Goal: Transaction & Acquisition: Book appointment/travel/reservation

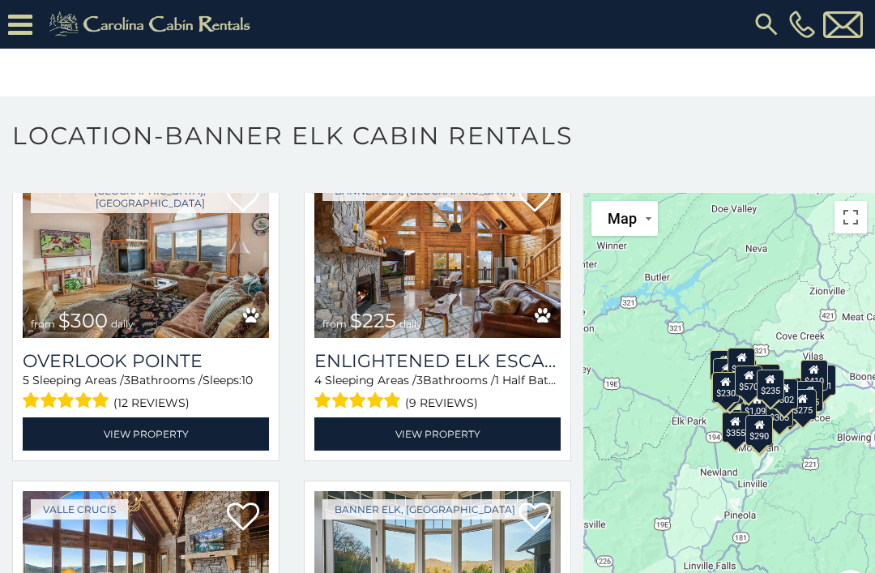
scroll to position [102, 0]
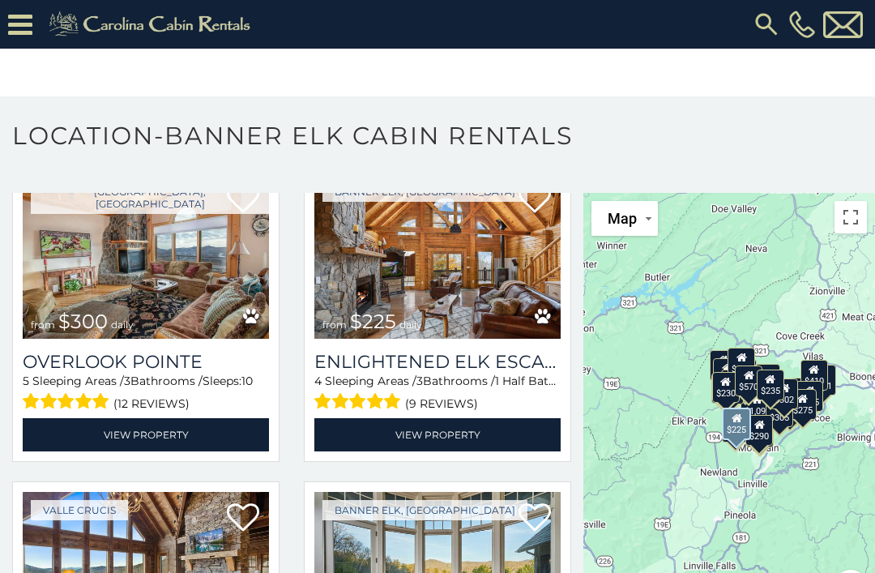
click at [473, 441] on link "View Property" at bounding box center [437, 434] width 246 height 33
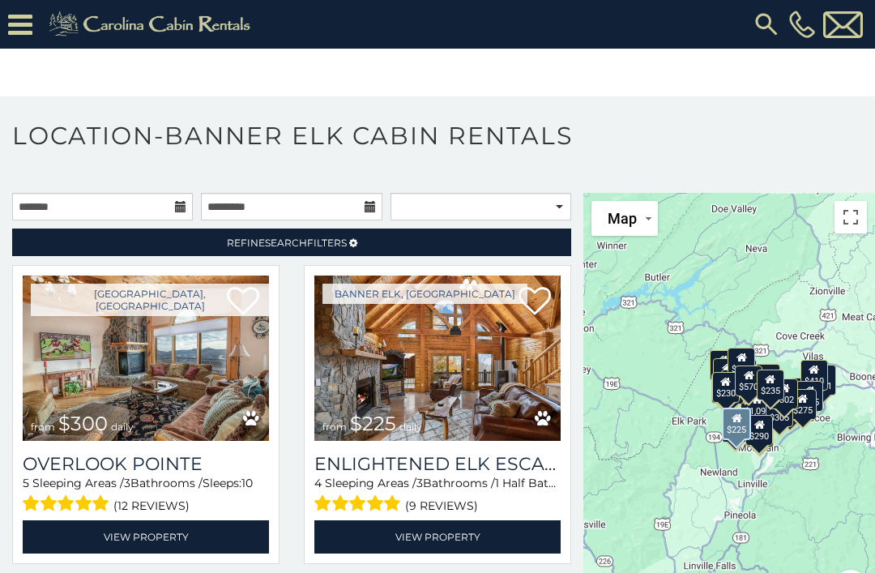
scroll to position [0, 0]
click at [844, 222] on button "Toggle fullscreen view" at bounding box center [851, 217] width 32 height 32
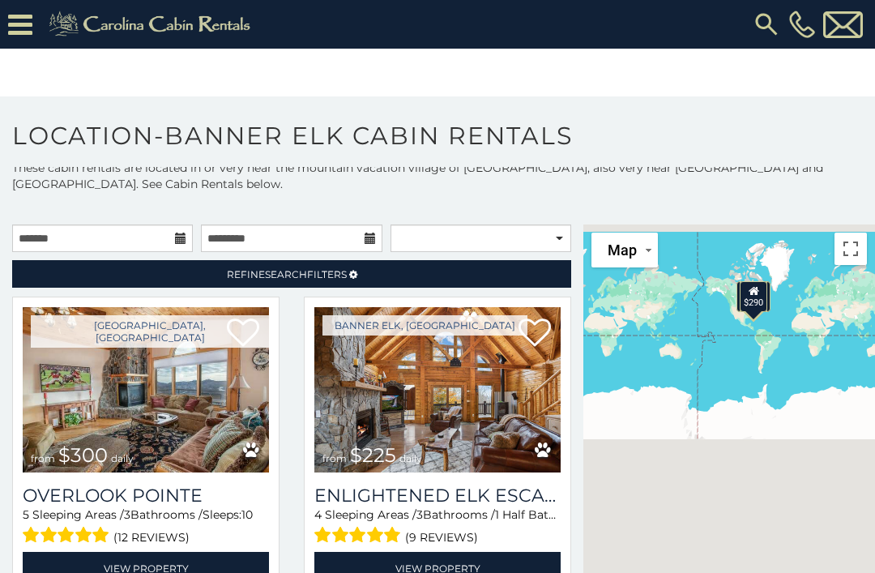
click at [655, 248] on button "Map" at bounding box center [624, 250] width 66 height 35
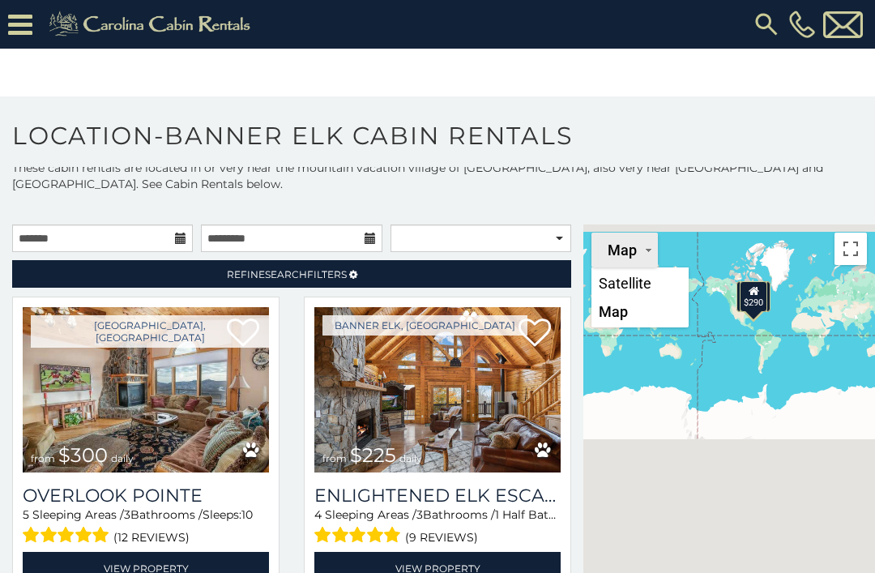
click at [614, 321] on li "Map" at bounding box center [640, 311] width 94 height 28
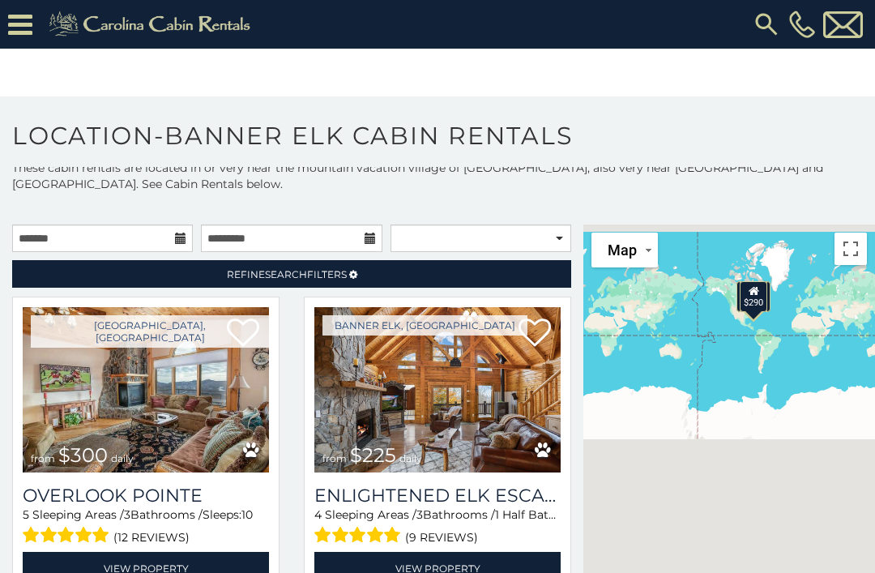
click at [849, 249] on button "Toggle fullscreen view" at bounding box center [851, 249] width 32 height 32
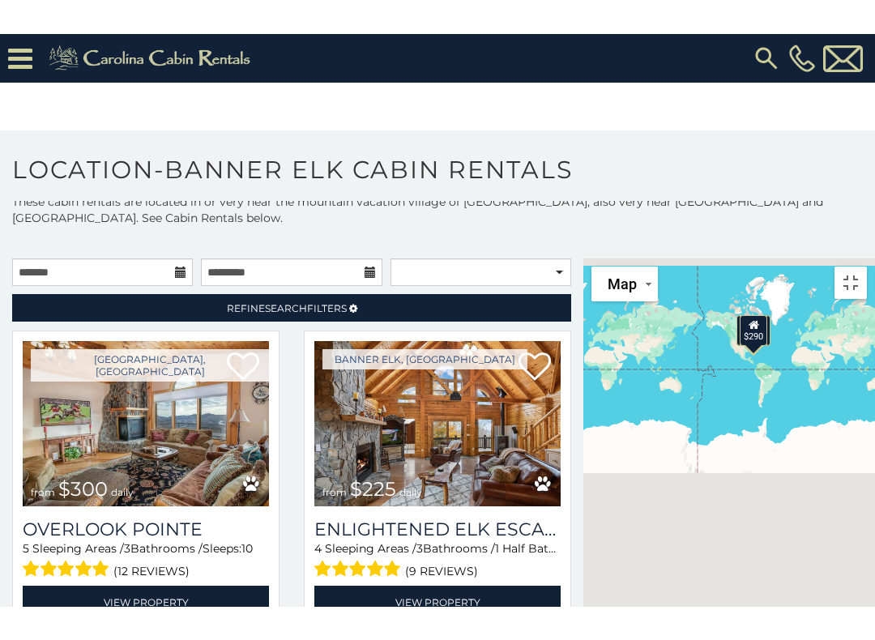
scroll to position [16, 0]
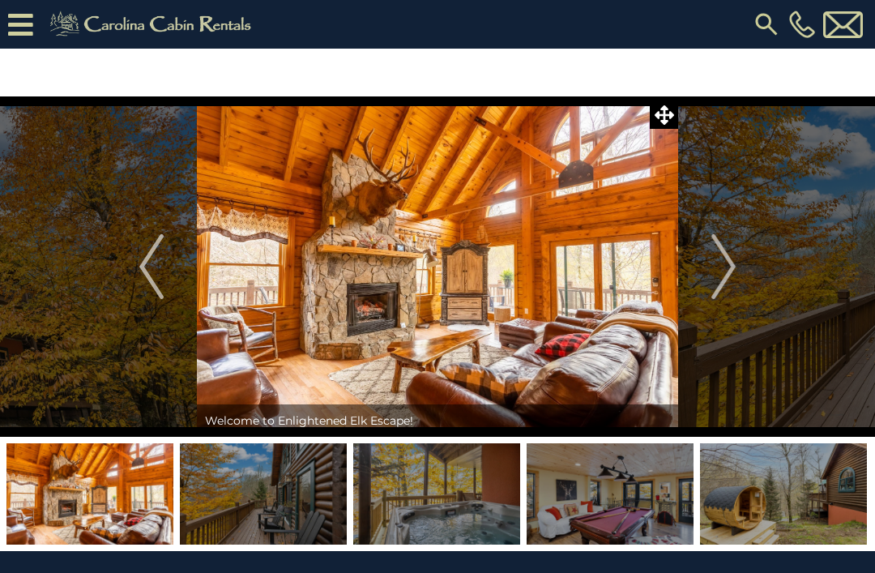
click at [721, 269] on img "Next" at bounding box center [723, 266] width 24 height 65
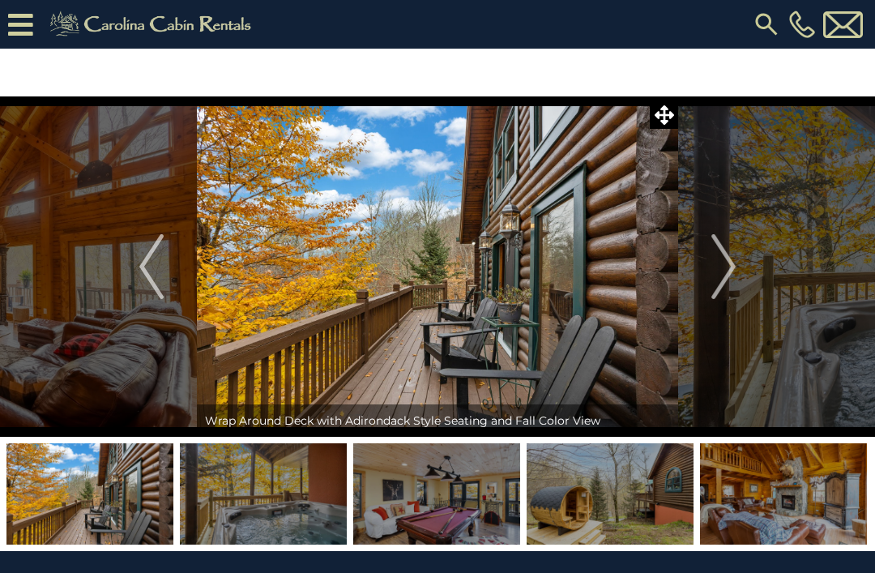
click at [710, 277] on button "Next" at bounding box center [723, 266] width 91 height 340
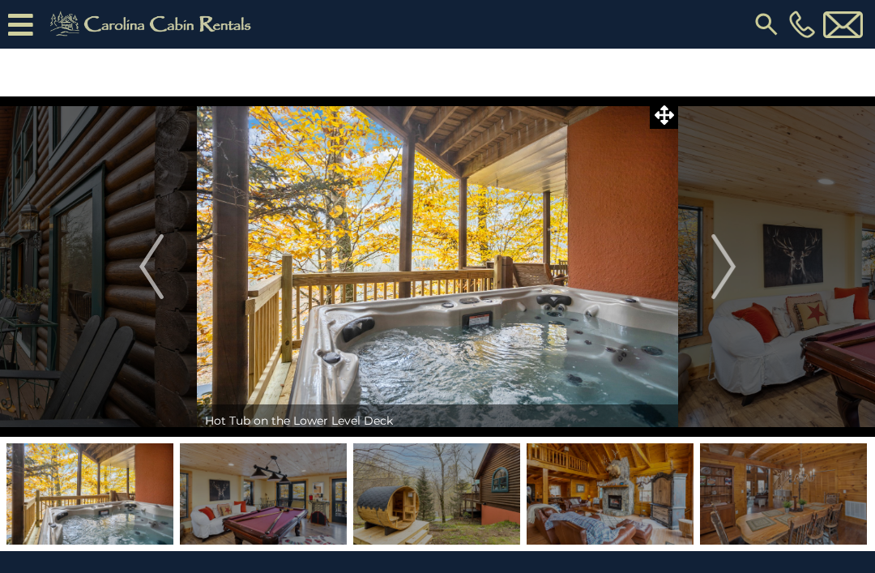
click at [725, 275] on img "Next" at bounding box center [723, 266] width 24 height 65
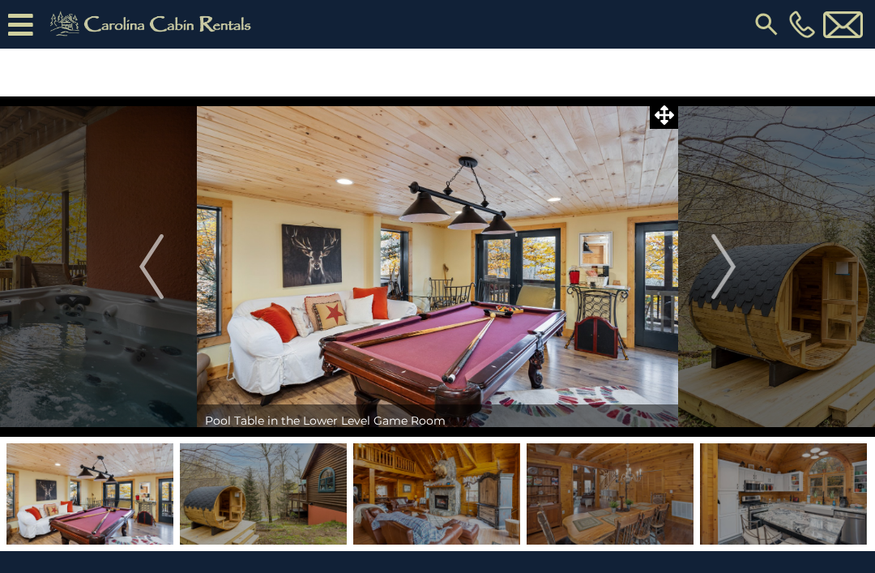
click at [716, 283] on img "Next" at bounding box center [723, 266] width 24 height 65
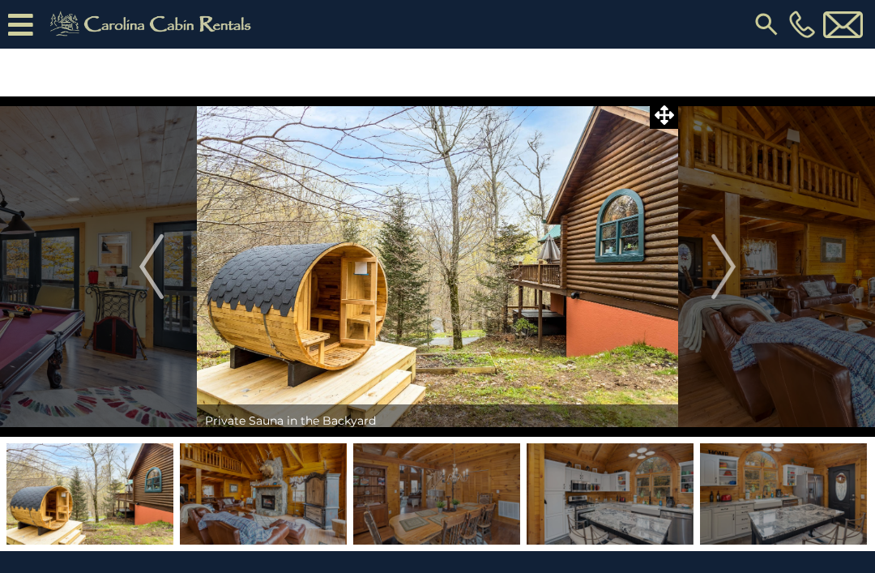
click at [723, 269] on img "Next" at bounding box center [723, 266] width 24 height 65
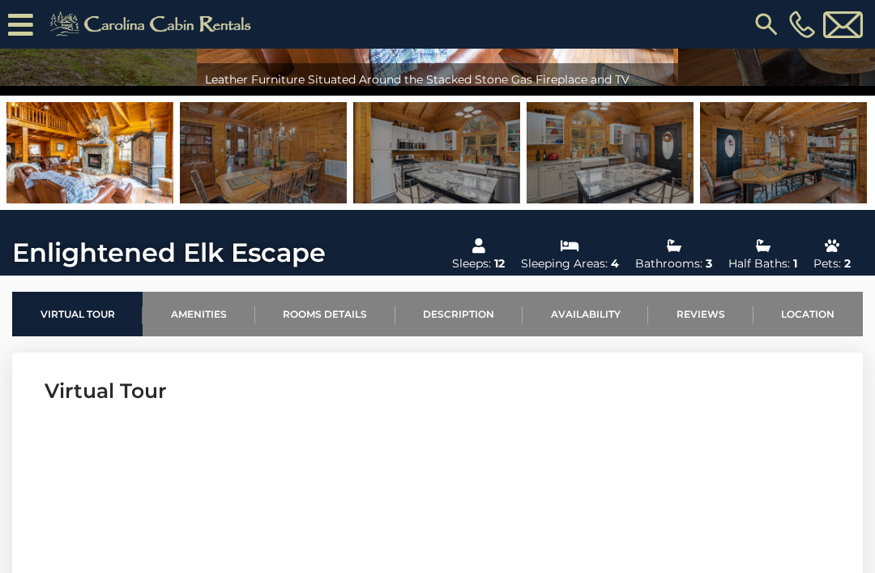
scroll to position [292, 0]
click at [611, 314] on link "Availability" at bounding box center [586, 314] width 126 height 45
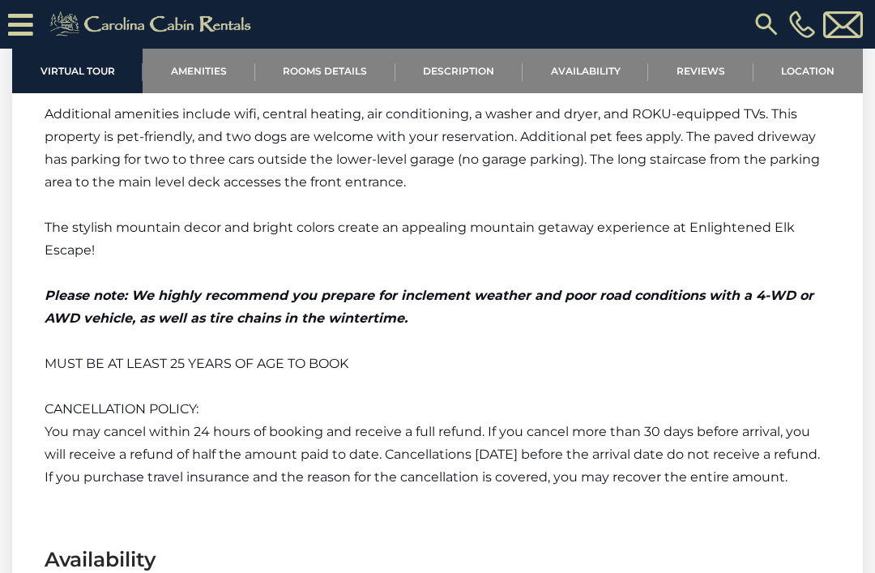
scroll to position [2916, 0]
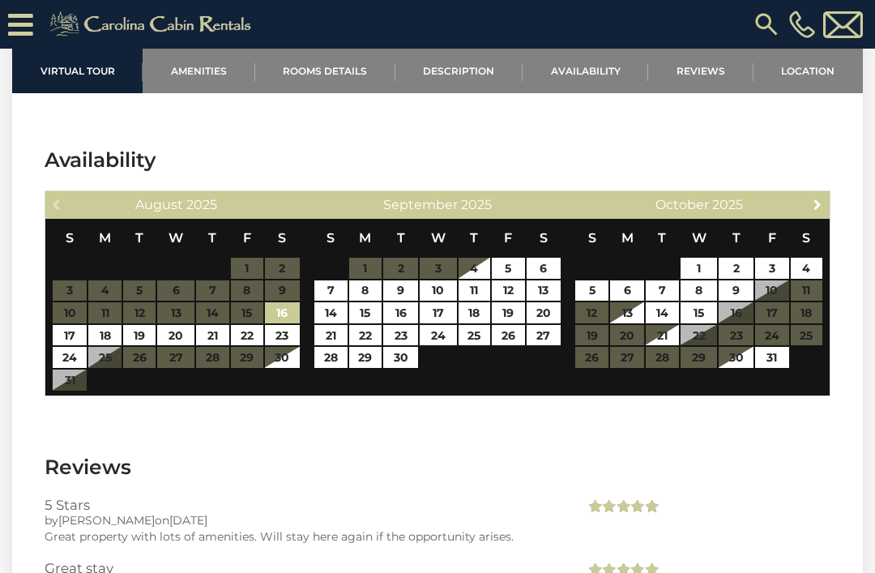
click at [812, 208] on span "Next" at bounding box center [817, 204] width 13 height 13
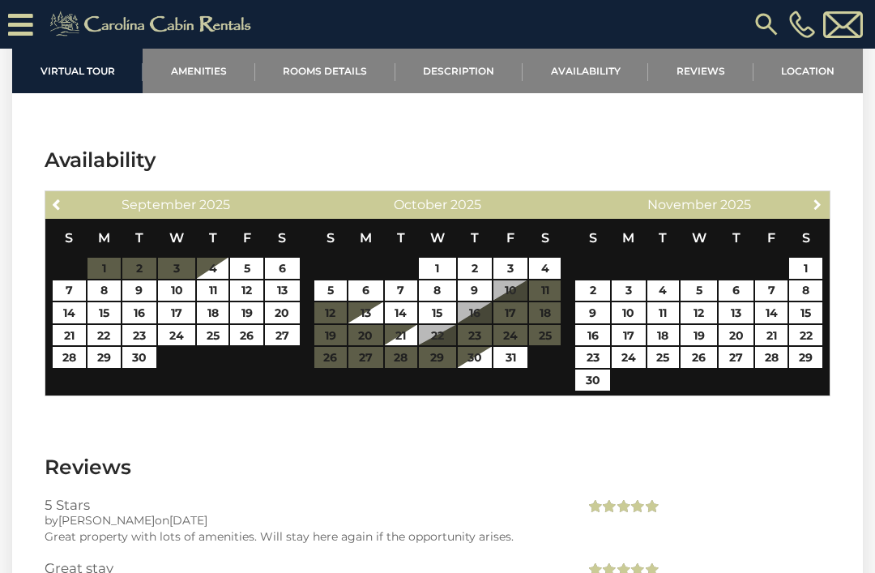
click at [812, 208] on span "Next" at bounding box center [817, 204] width 13 height 13
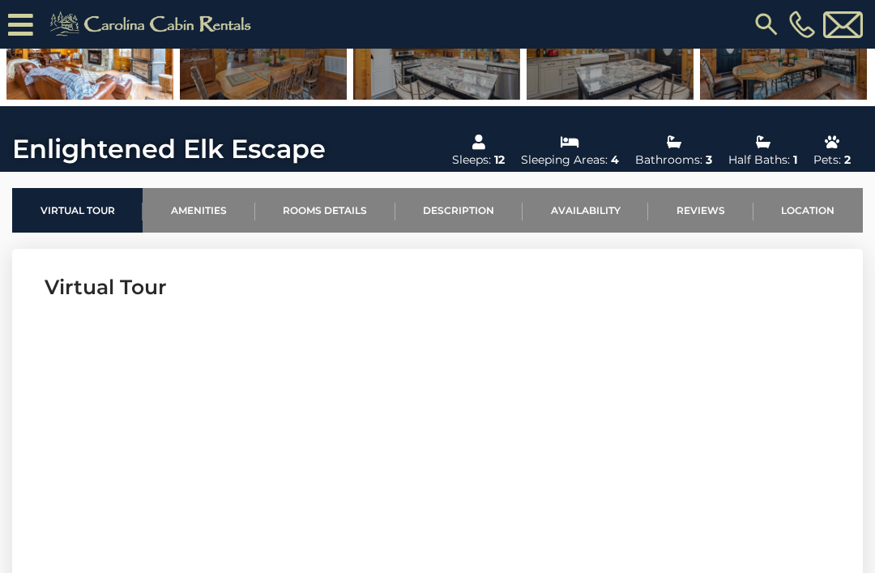
scroll to position [337, 0]
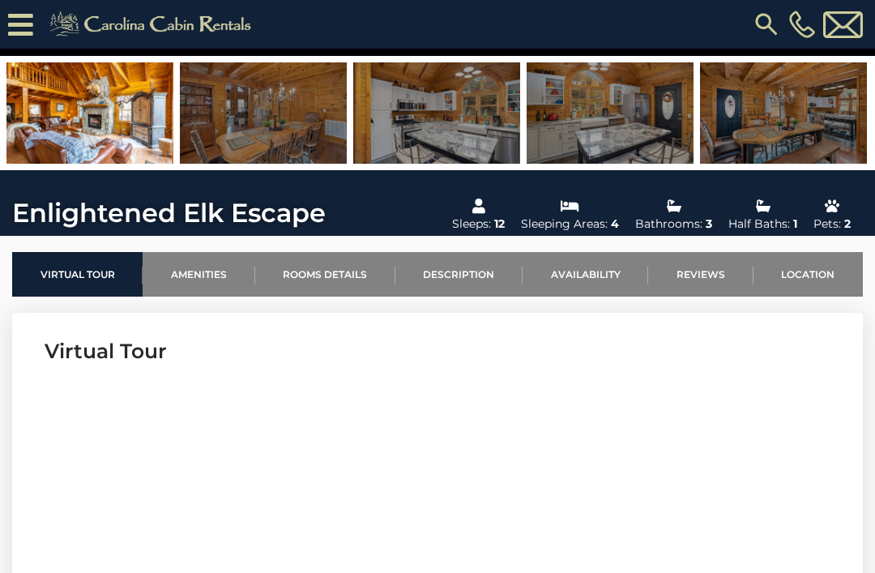
click at [816, 267] on link "Location" at bounding box center [808, 274] width 109 height 45
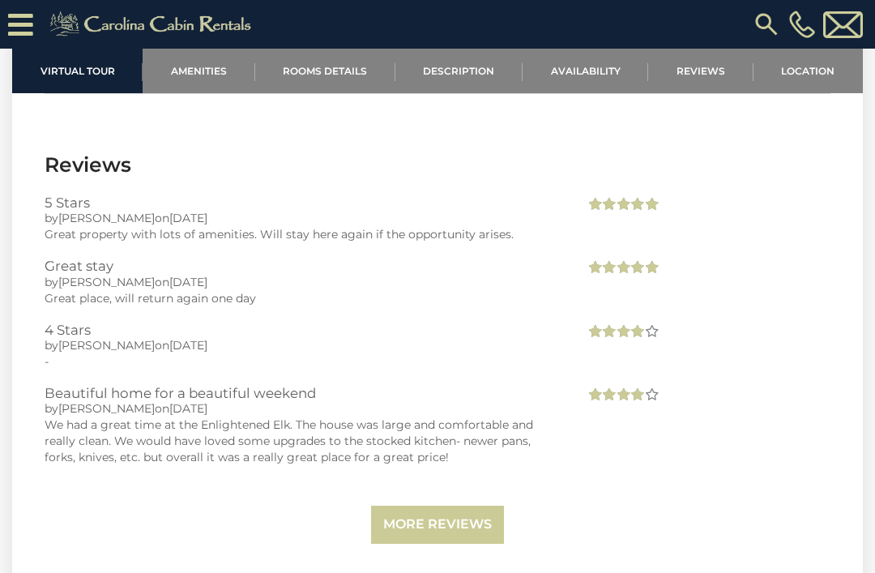
scroll to position [3670, 0]
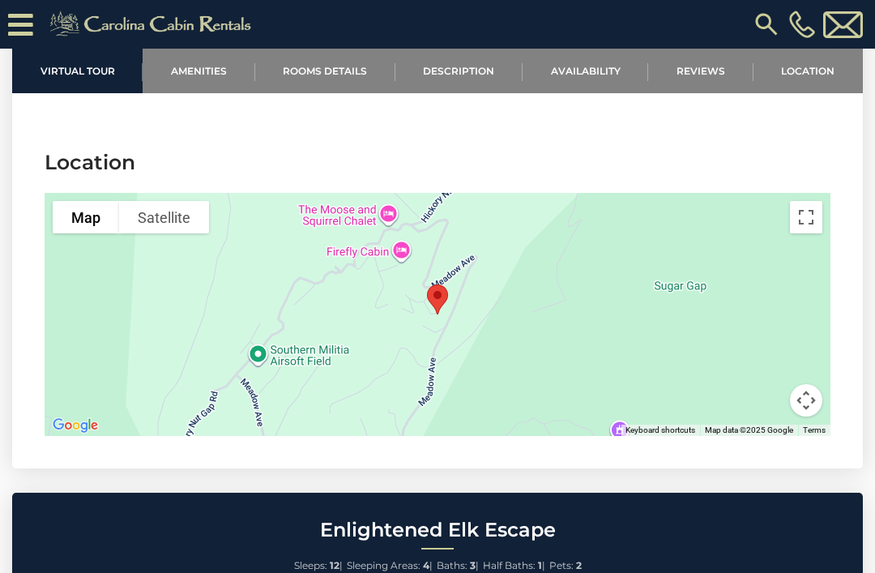
click at [800, 224] on button "Toggle fullscreen view" at bounding box center [806, 217] width 32 height 32
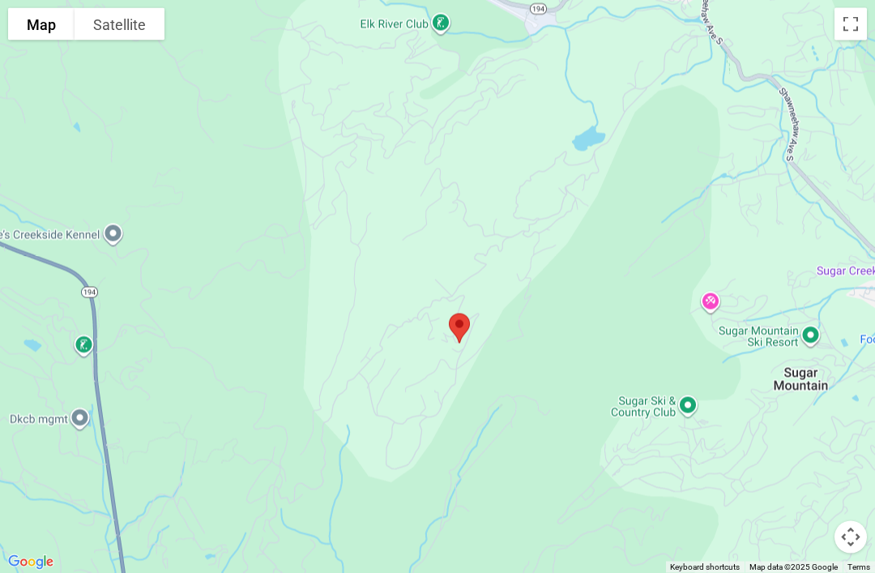
scroll to position [2849, 0]
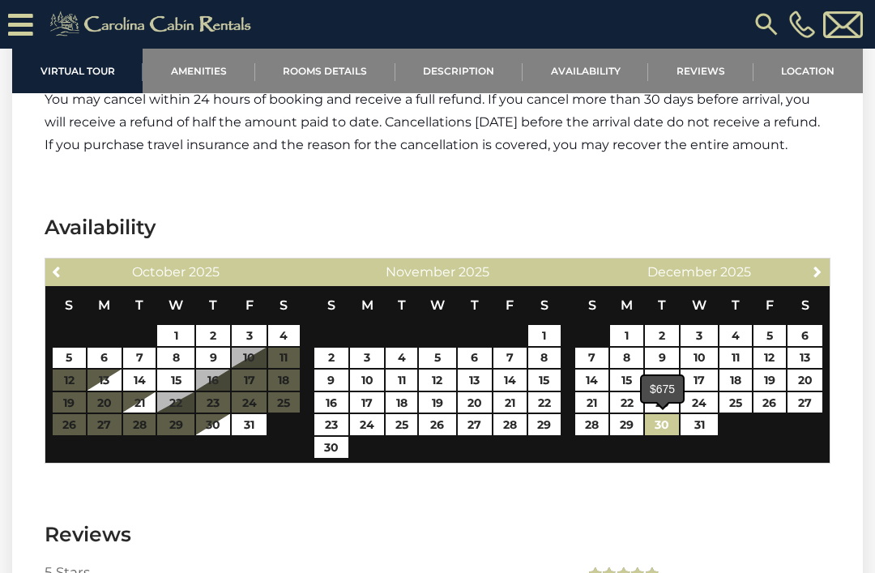
click at [666, 429] on link "30" at bounding box center [662, 424] width 35 height 21
type input "**********"
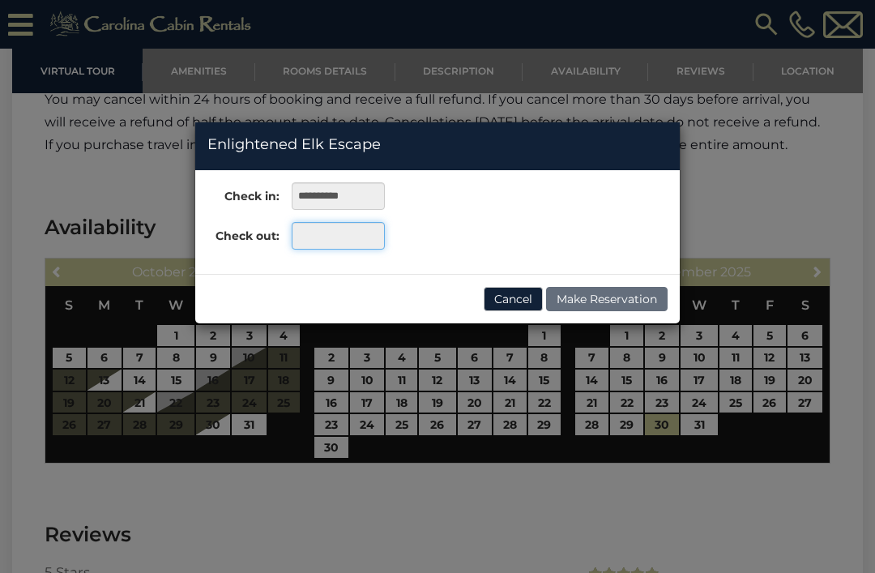
click at [329, 240] on input "text" at bounding box center [338, 236] width 93 height 28
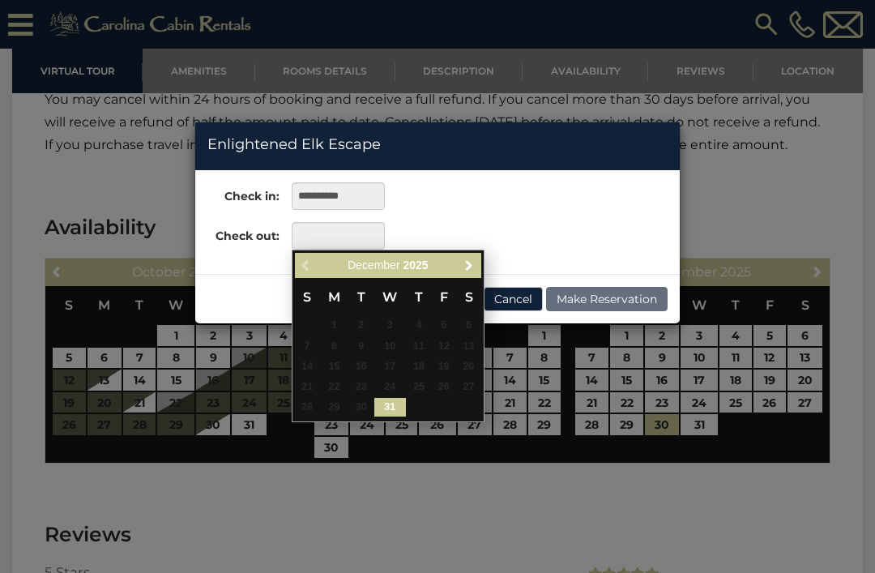
click at [467, 263] on span "Next" at bounding box center [469, 264] width 13 height 13
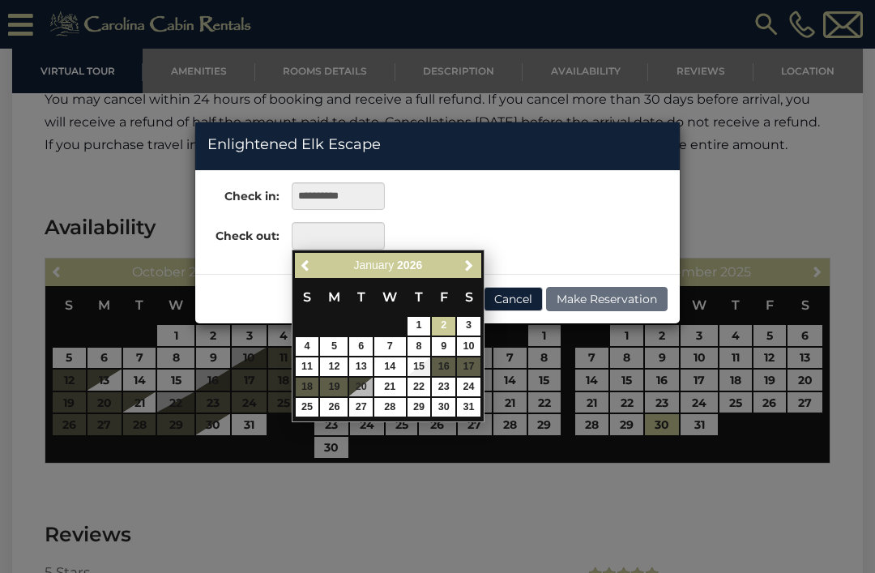
click at [445, 325] on link "2" at bounding box center [443, 326] width 23 height 19
type input "**********"
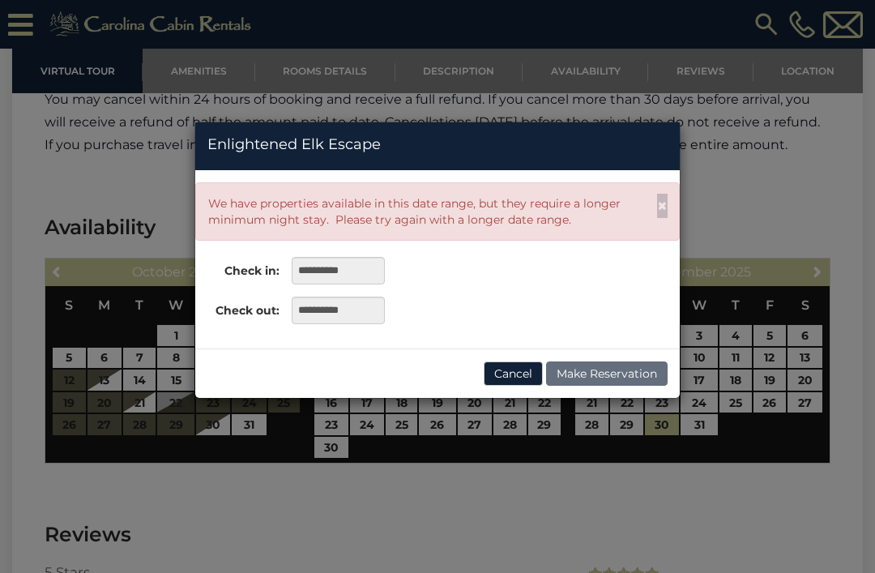
click at [813, 217] on div "**********" at bounding box center [437, 286] width 875 height 573
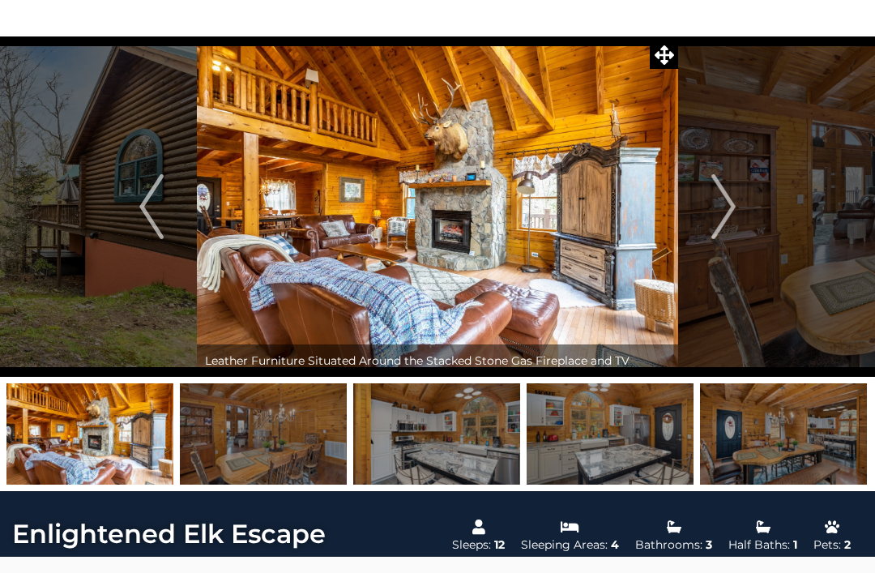
scroll to position [58, 0]
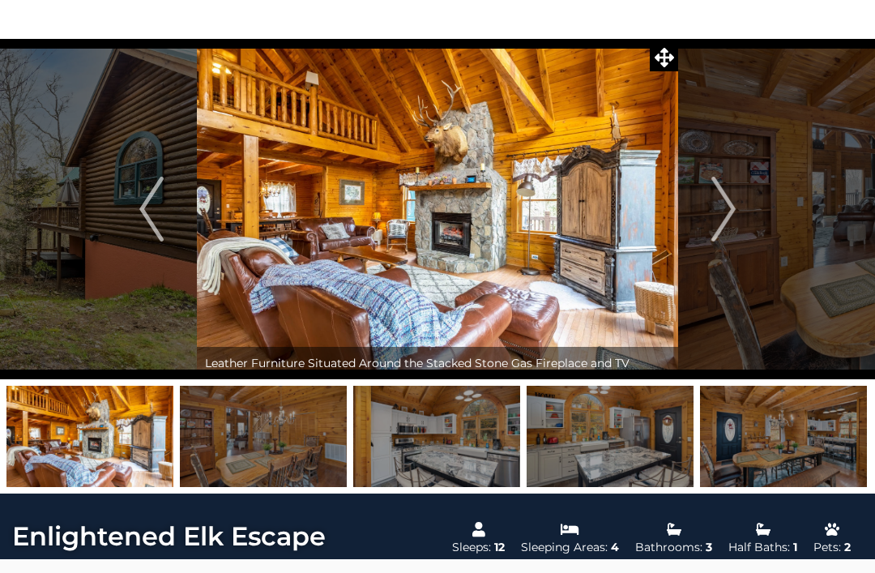
click at [740, 212] on button "Next" at bounding box center [723, 208] width 91 height 340
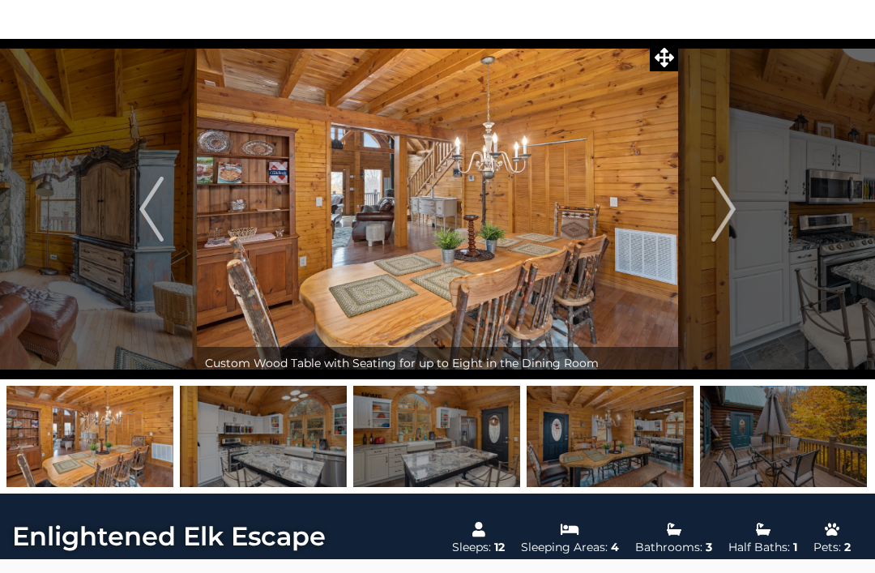
click at [728, 220] on img "Next" at bounding box center [723, 209] width 24 height 65
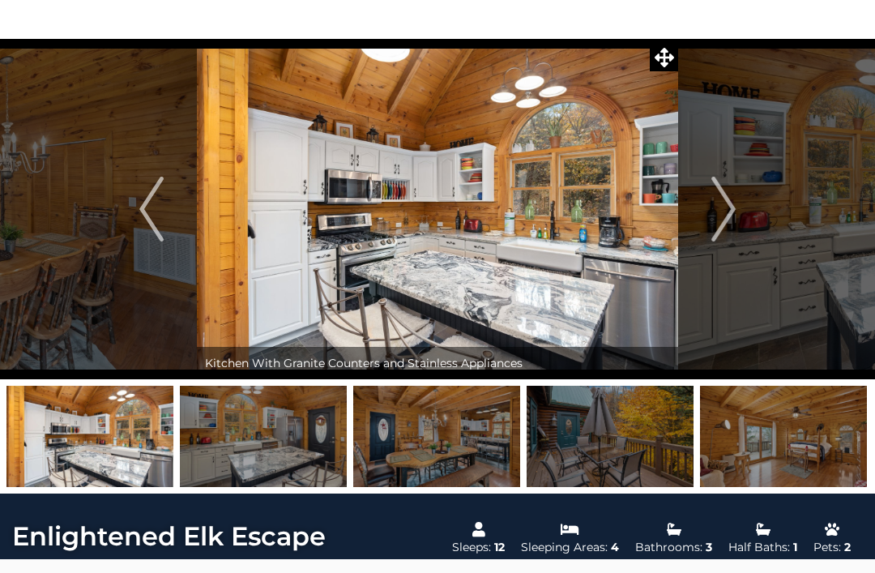
click at [721, 219] on img "Next" at bounding box center [723, 209] width 24 height 65
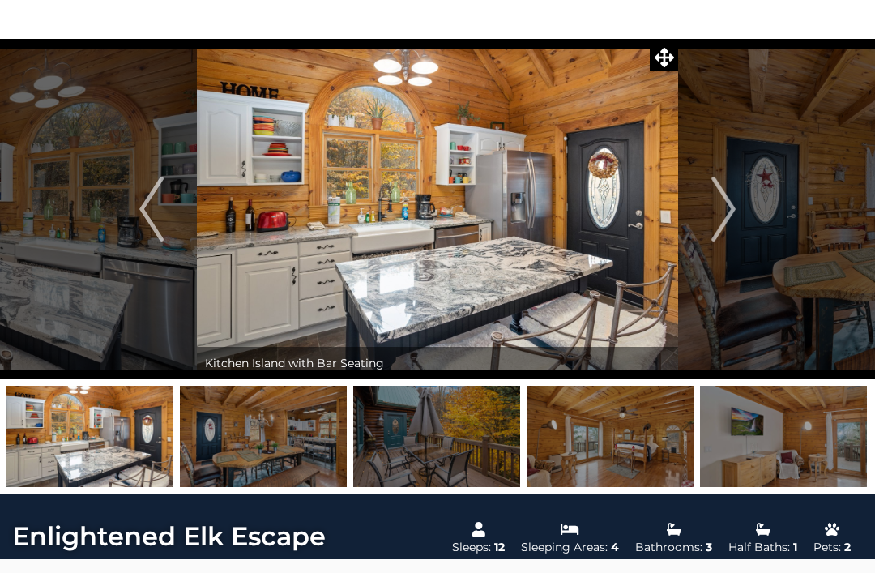
click at [741, 216] on button "Next" at bounding box center [723, 209] width 91 height 340
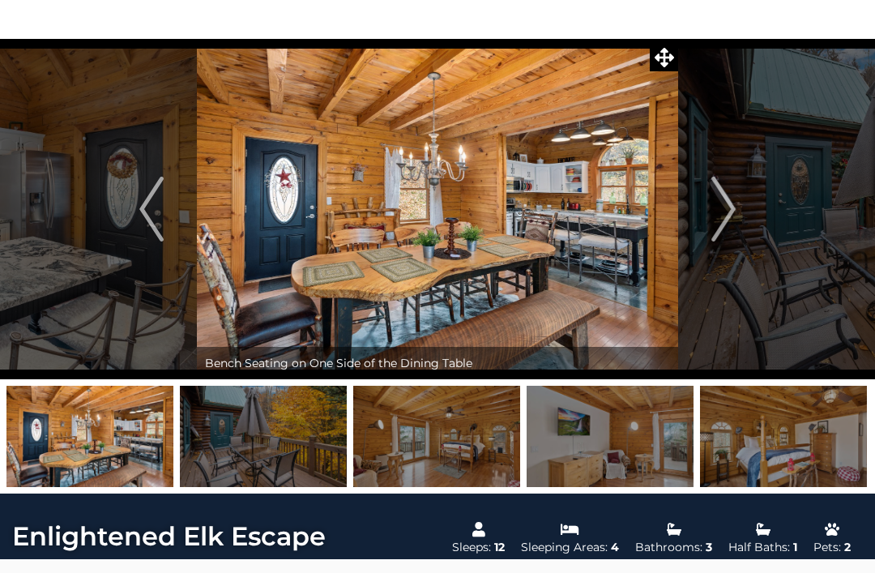
click at [731, 214] on img "Next" at bounding box center [723, 209] width 24 height 65
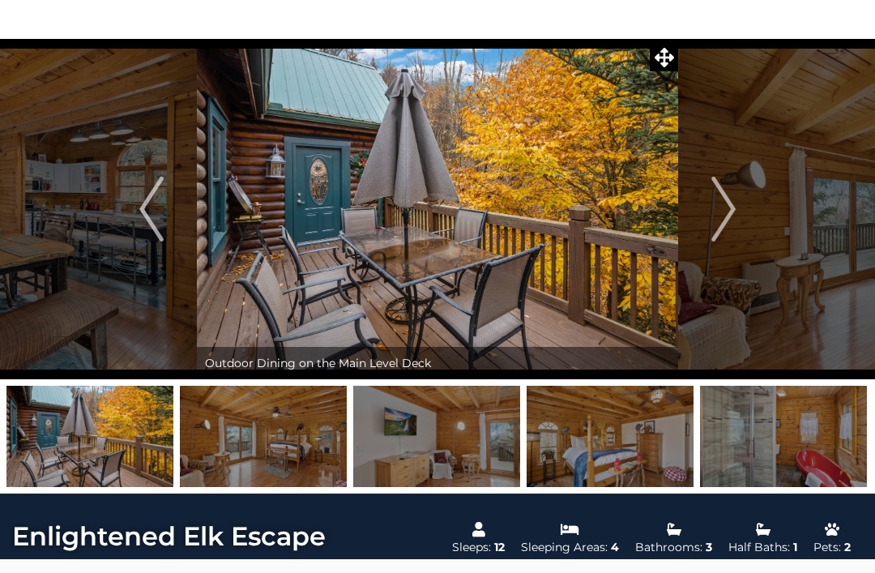
click at [722, 223] on img "Next" at bounding box center [723, 209] width 24 height 65
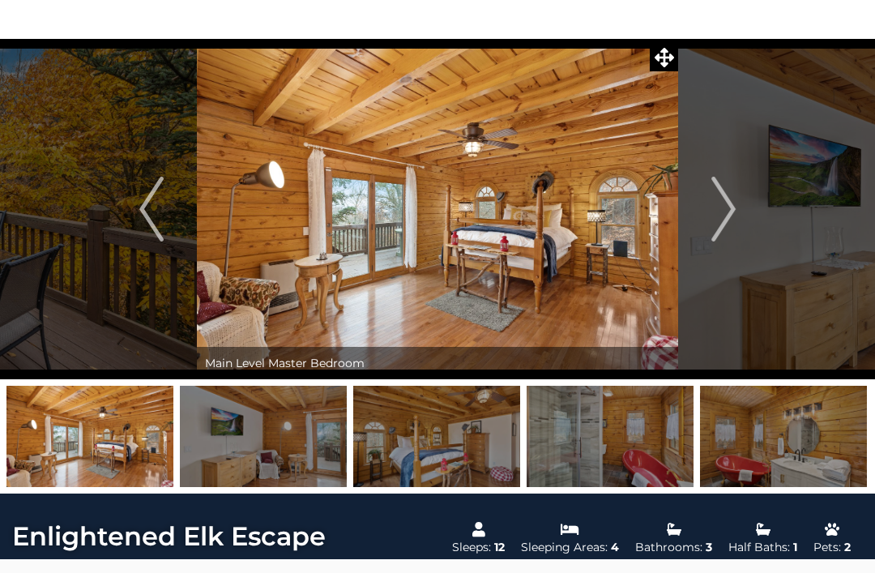
click at [725, 220] on img "Next" at bounding box center [723, 209] width 24 height 65
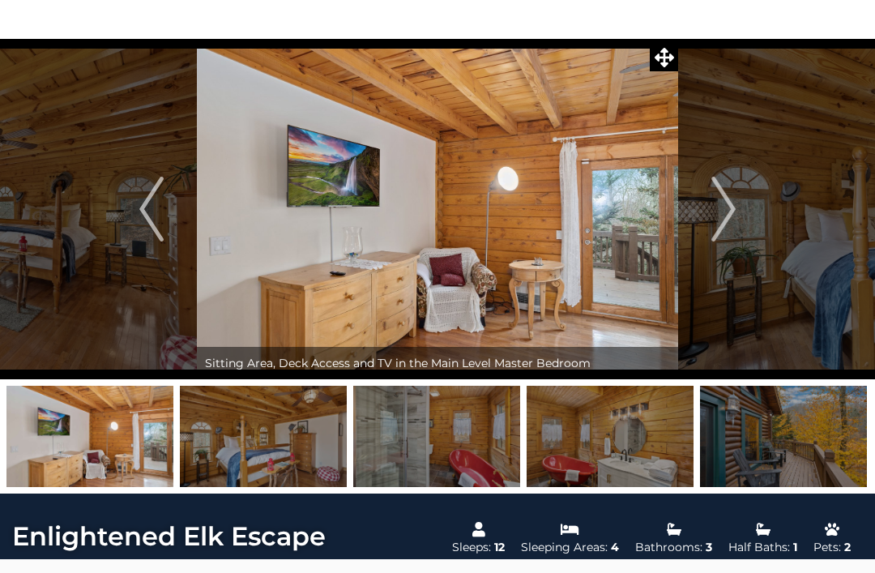
click at [732, 219] on img "Next" at bounding box center [723, 209] width 24 height 65
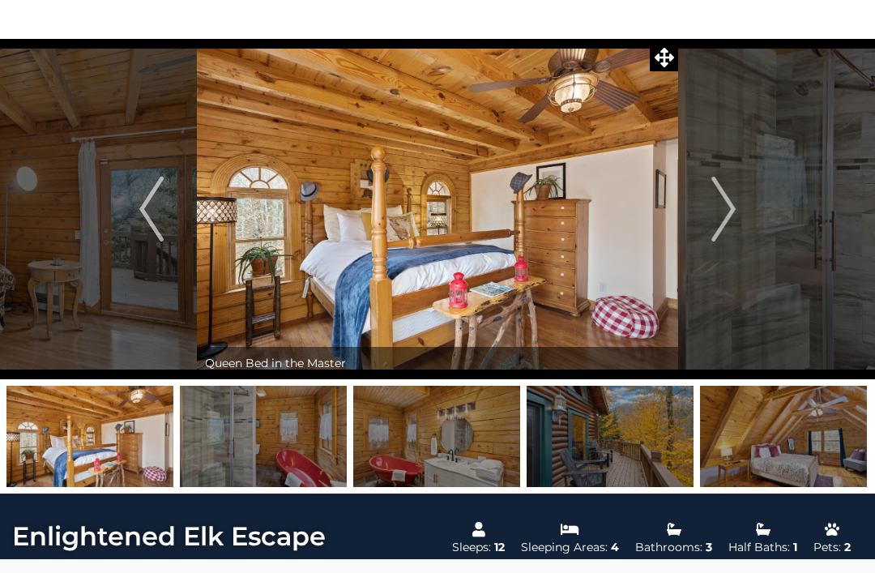
click at [719, 218] on img "Next" at bounding box center [723, 209] width 24 height 65
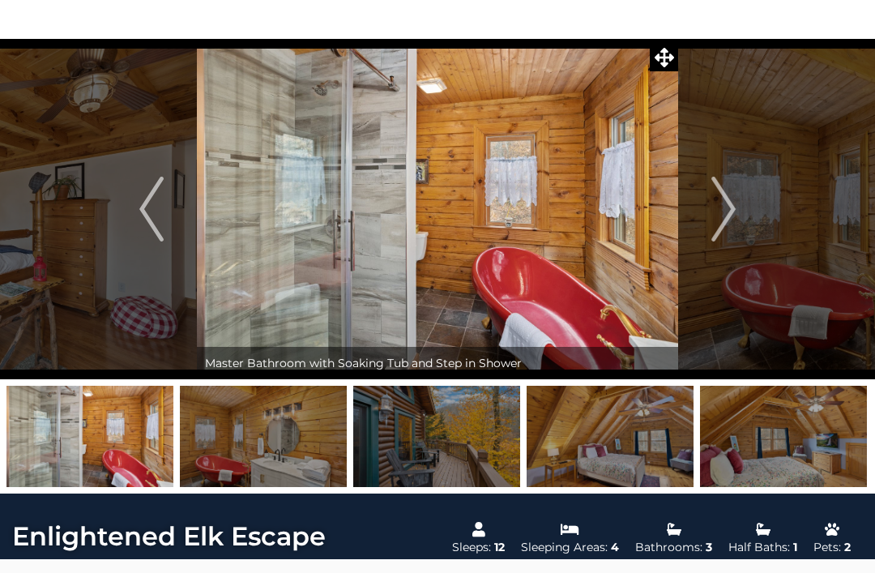
click at [728, 216] on img "Next" at bounding box center [723, 209] width 24 height 65
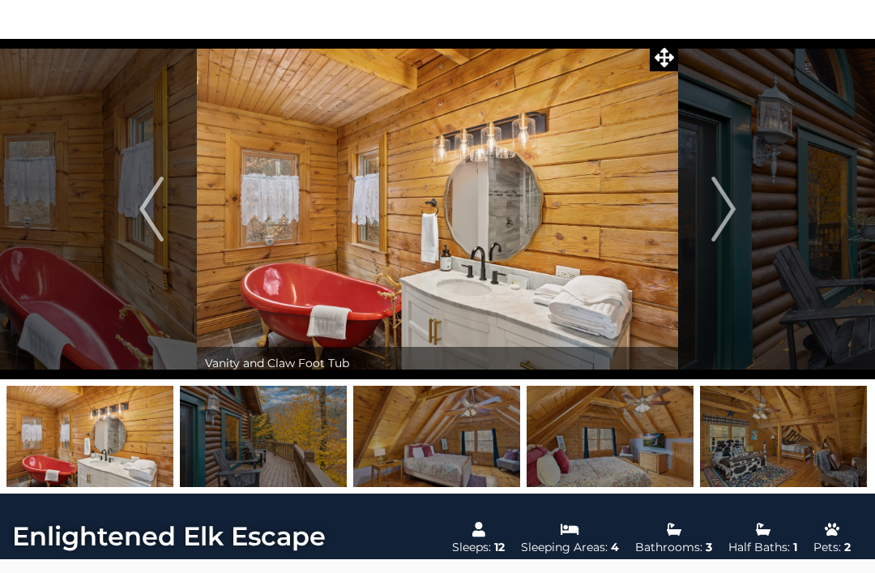
click at [724, 220] on img "Next" at bounding box center [723, 209] width 24 height 65
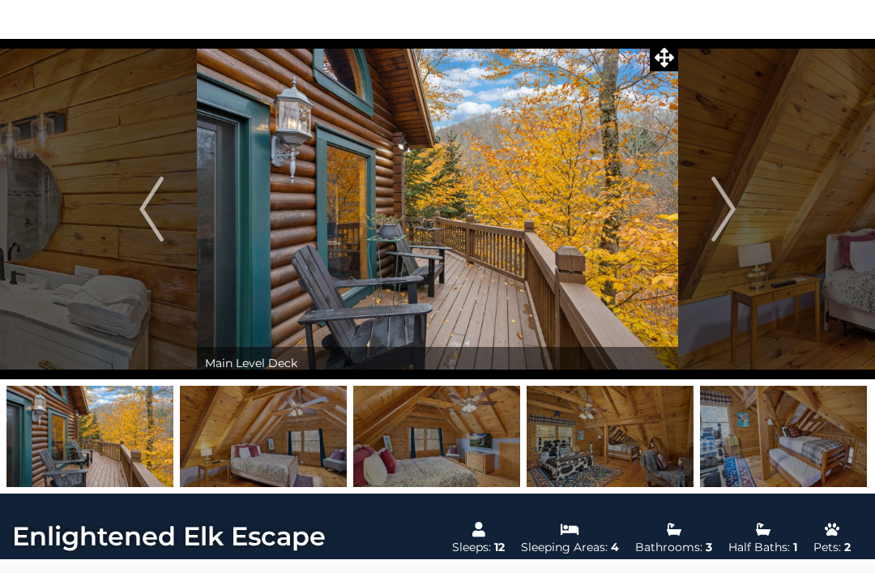
click at [727, 207] on img "Next" at bounding box center [723, 209] width 24 height 65
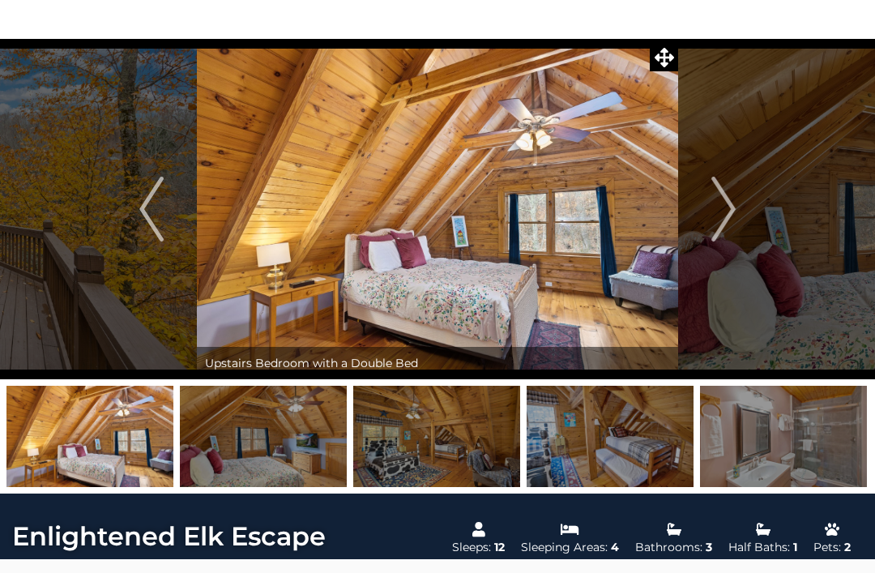
click at [737, 208] on button "Next" at bounding box center [723, 209] width 91 height 340
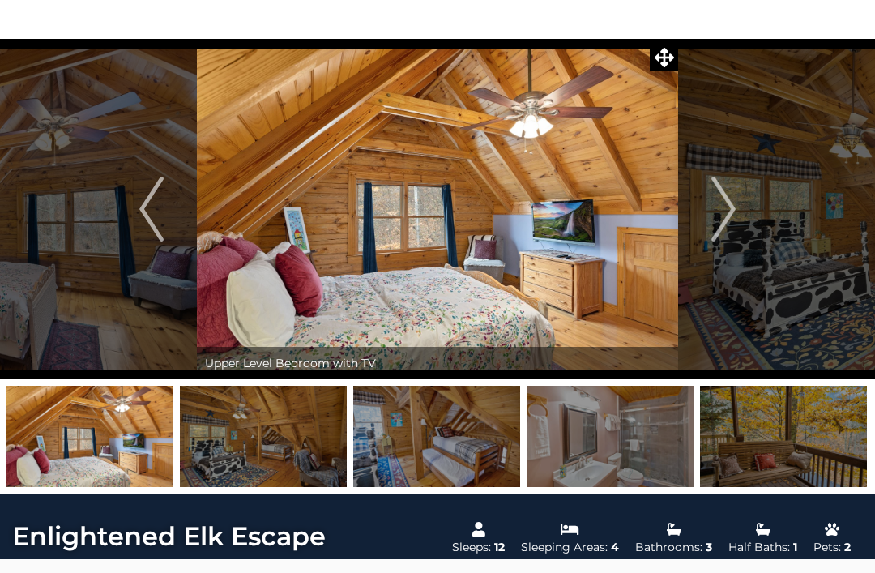
click at [733, 215] on img "Next" at bounding box center [723, 209] width 24 height 65
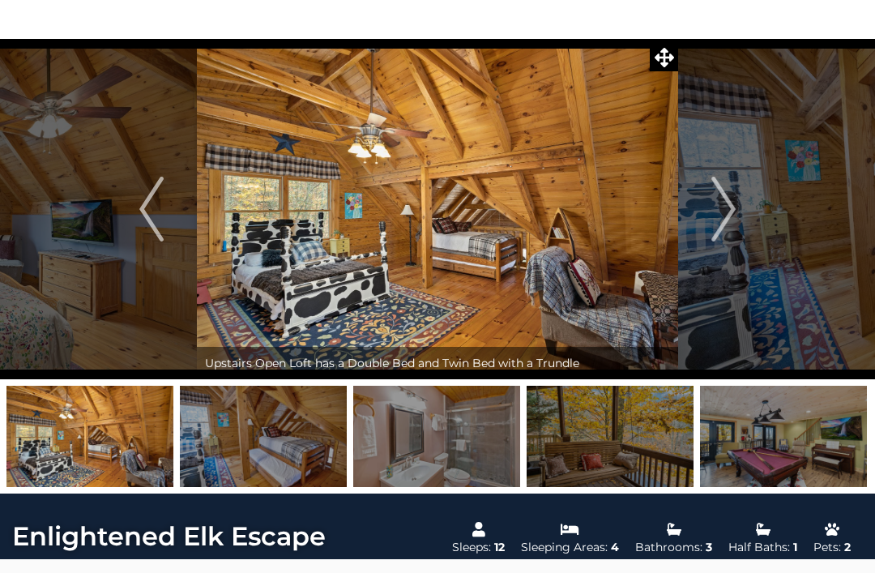
click at [762, 209] on button "Next" at bounding box center [723, 209] width 91 height 340
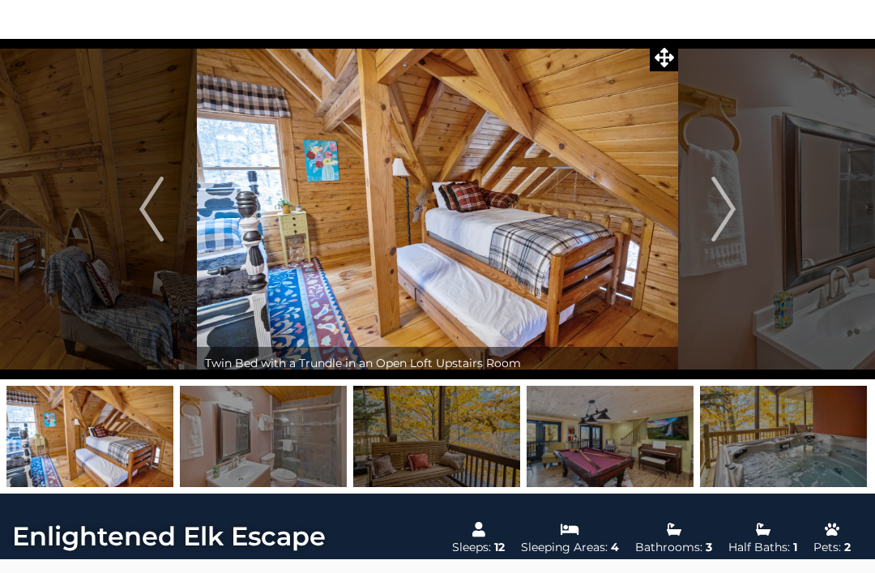
click at [741, 216] on button "Next" at bounding box center [723, 209] width 91 height 340
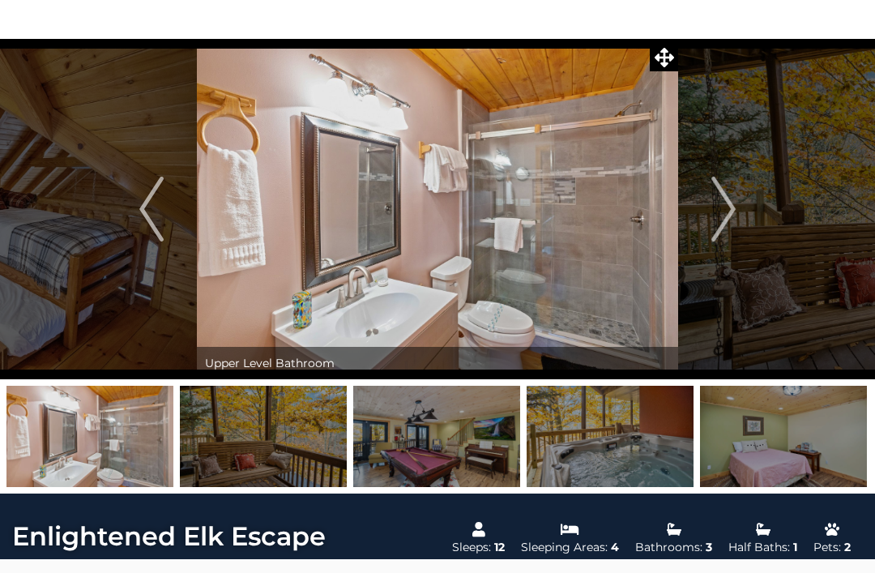
click at [729, 217] on img "Next" at bounding box center [723, 209] width 24 height 65
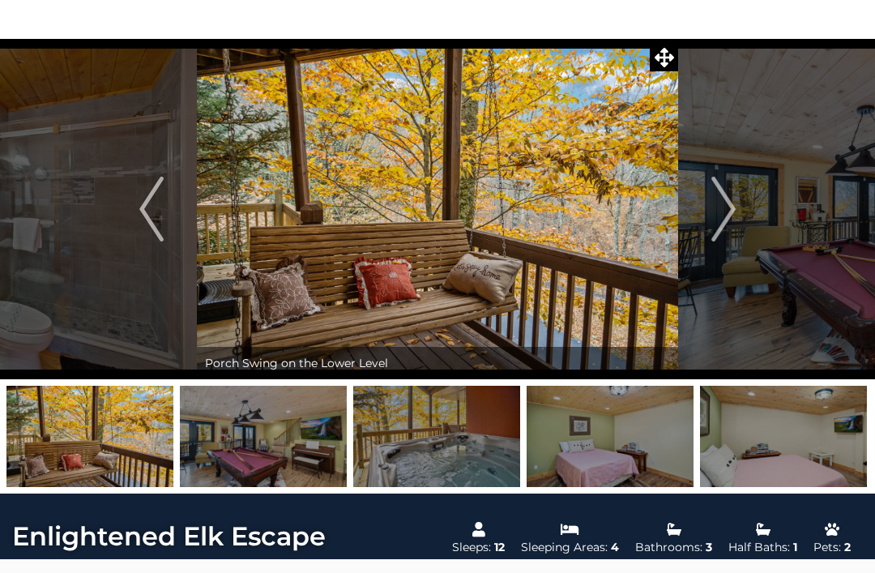
click at [717, 225] on img "Next" at bounding box center [723, 209] width 24 height 65
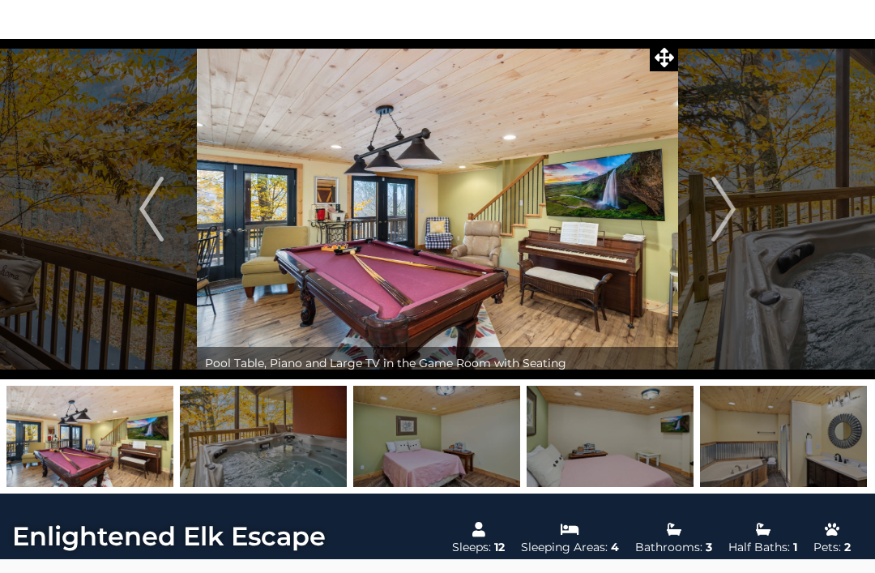
click at [728, 216] on img "Next" at bounding box center [723, 209] width 24 height 65
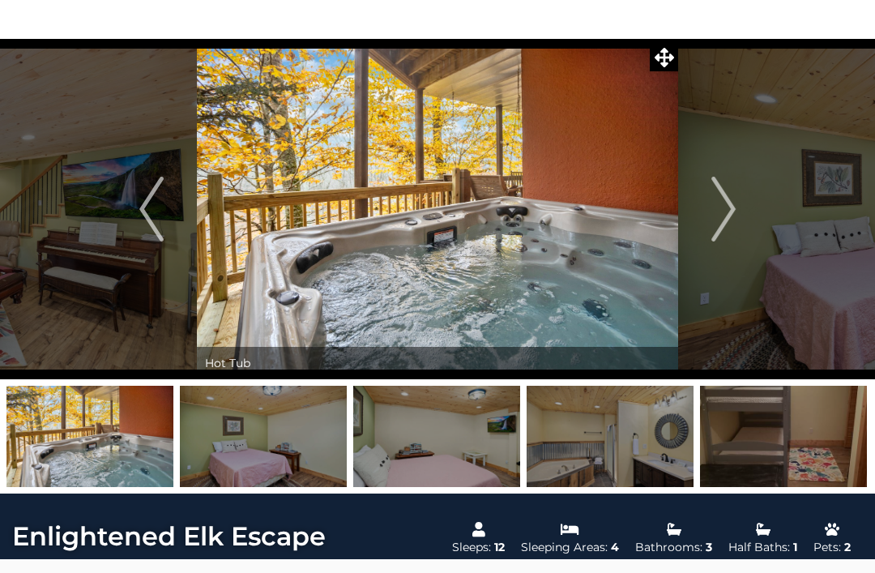
click at [728, 224] on img "Next" at bounding box center [723, 209] width 24 height 65
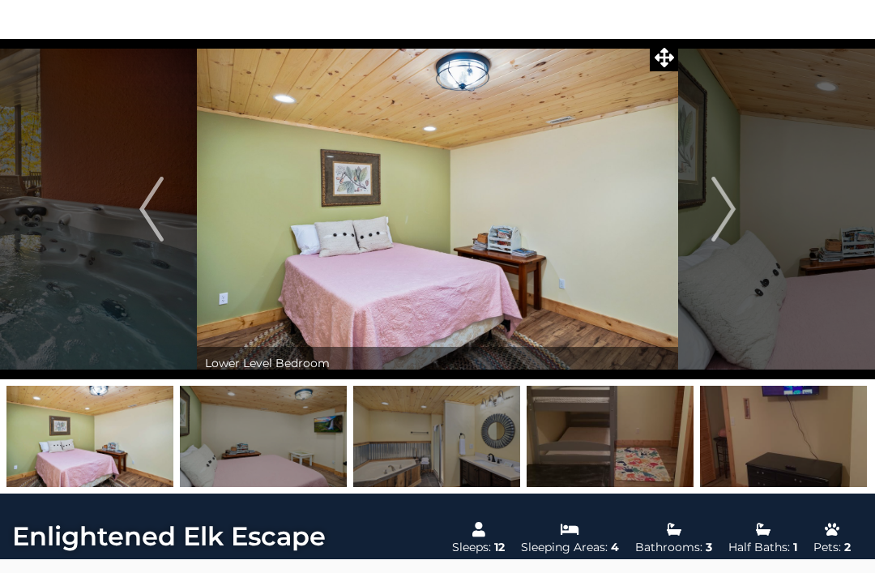
click at [732, 207] on img "Next" at bounding box center [723, 209] width 24 height 65
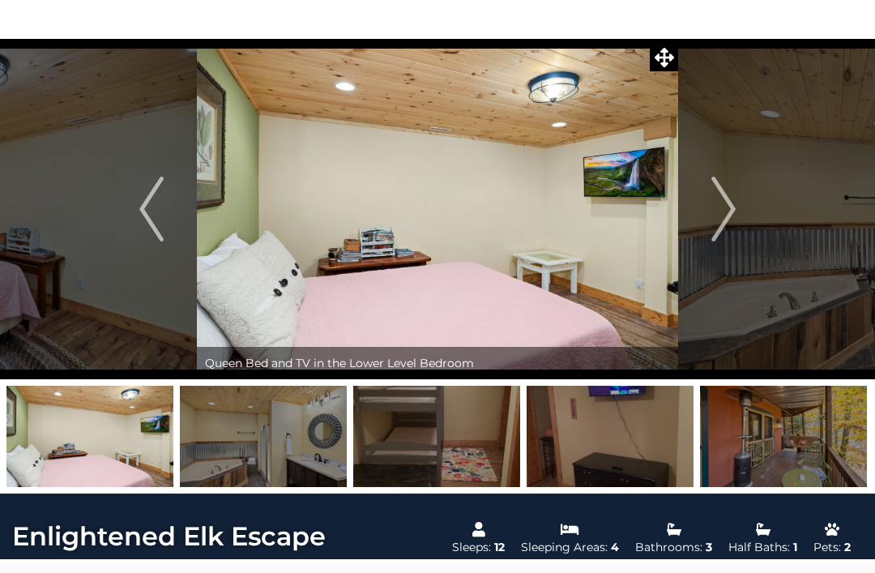
scroll to position [0, 0]
